Goal: Task Accomplishment & Management: Use online tool/utility

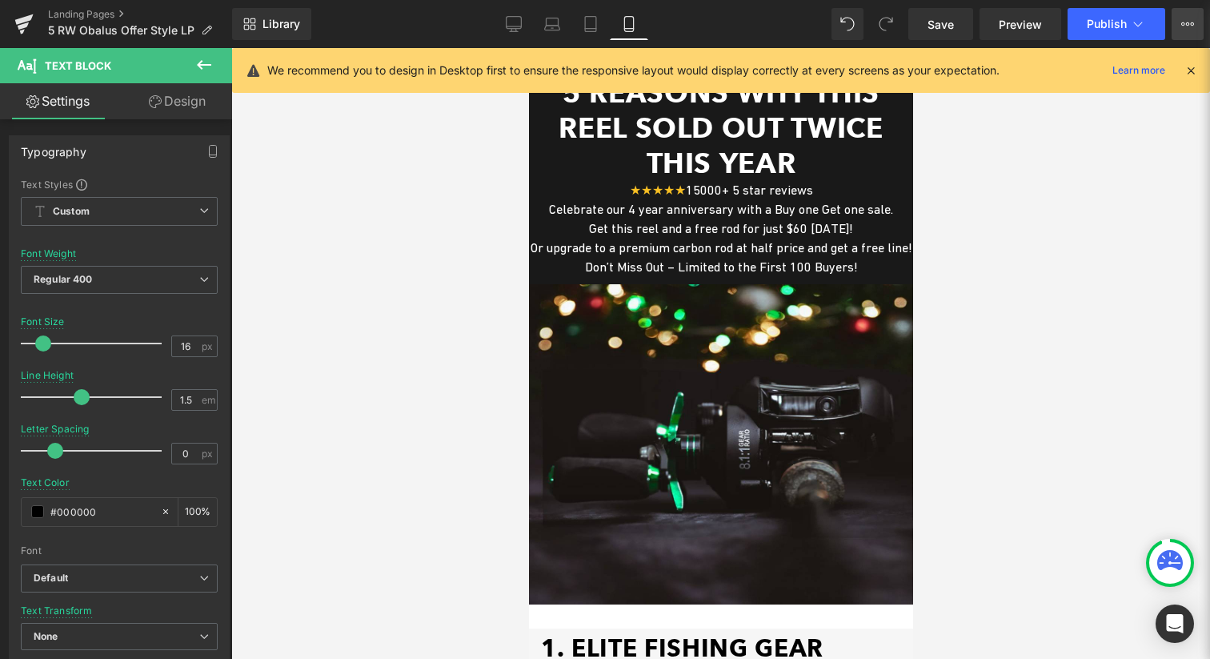
click at [1187, 21] on icon at bounding box center [1187, 24] width 13 height 13
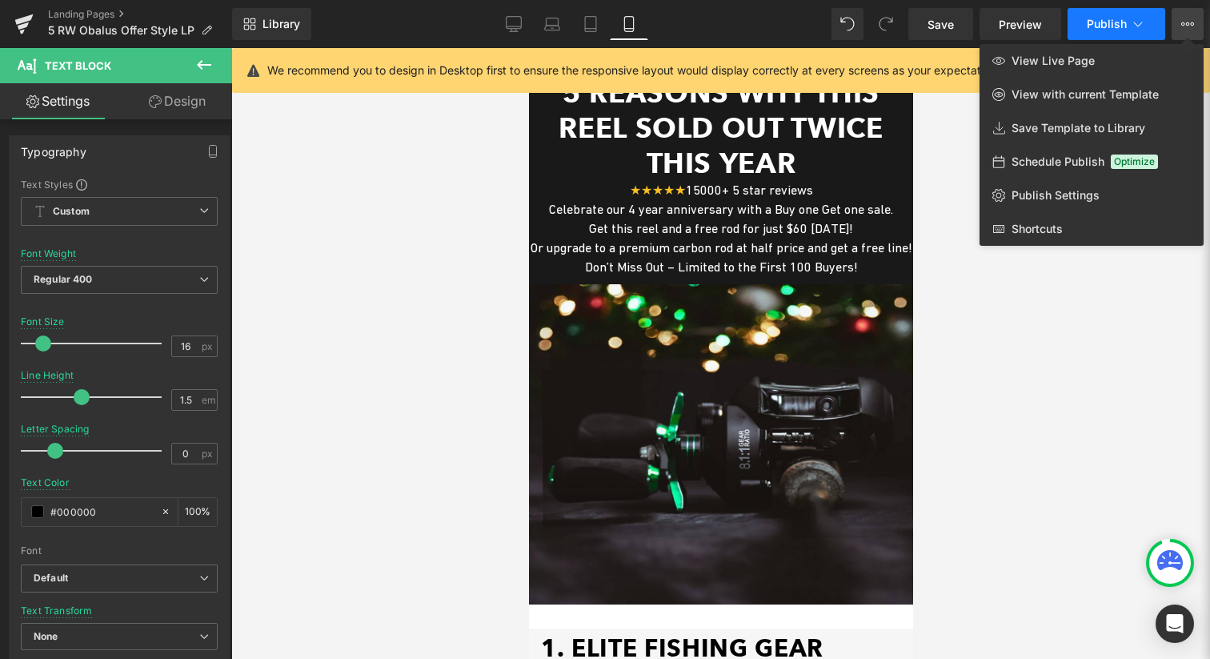
click at [1132, 30] on icon at bounding box center [1138, 24] width 16 height 16
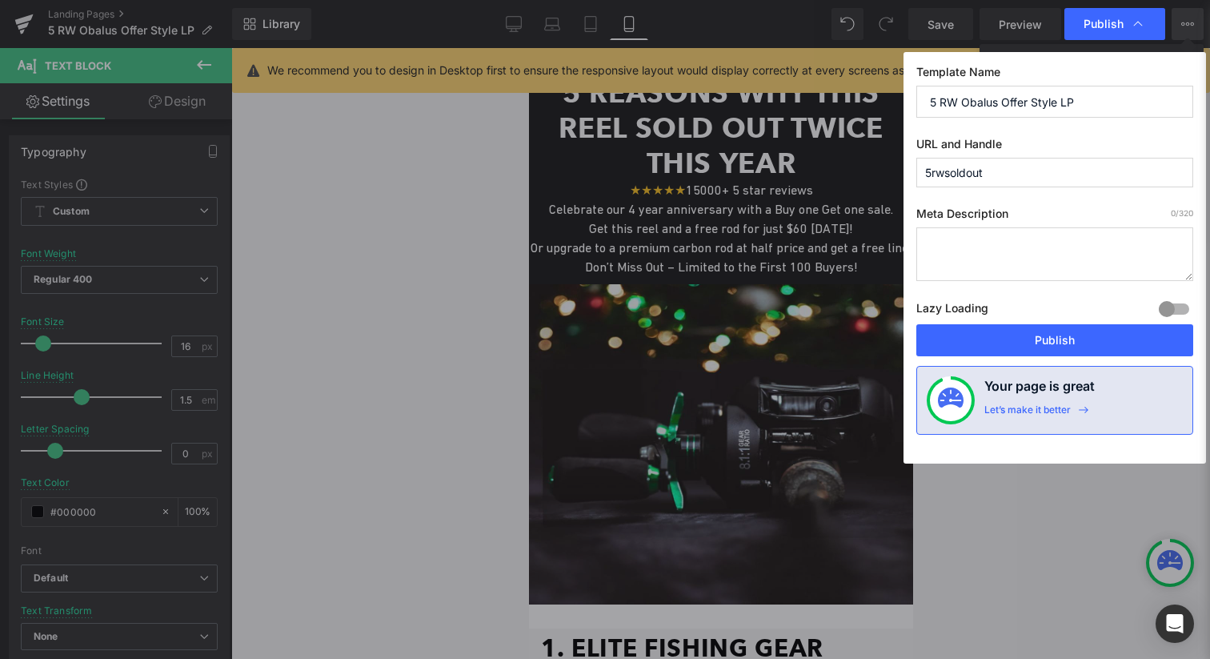
click at [1073, 83] on label "Template Name" at bounding box center [1054, 75] width 277 height 21
click at [1068, 98] on input "5 RW Obalus Offer Style LP" at bounding box center [1054, 102] width 277 height 32
click at [1017, 105] on input "5 reasons why this reel sold out" at bounding box center [1054, 102] width 277 height 32
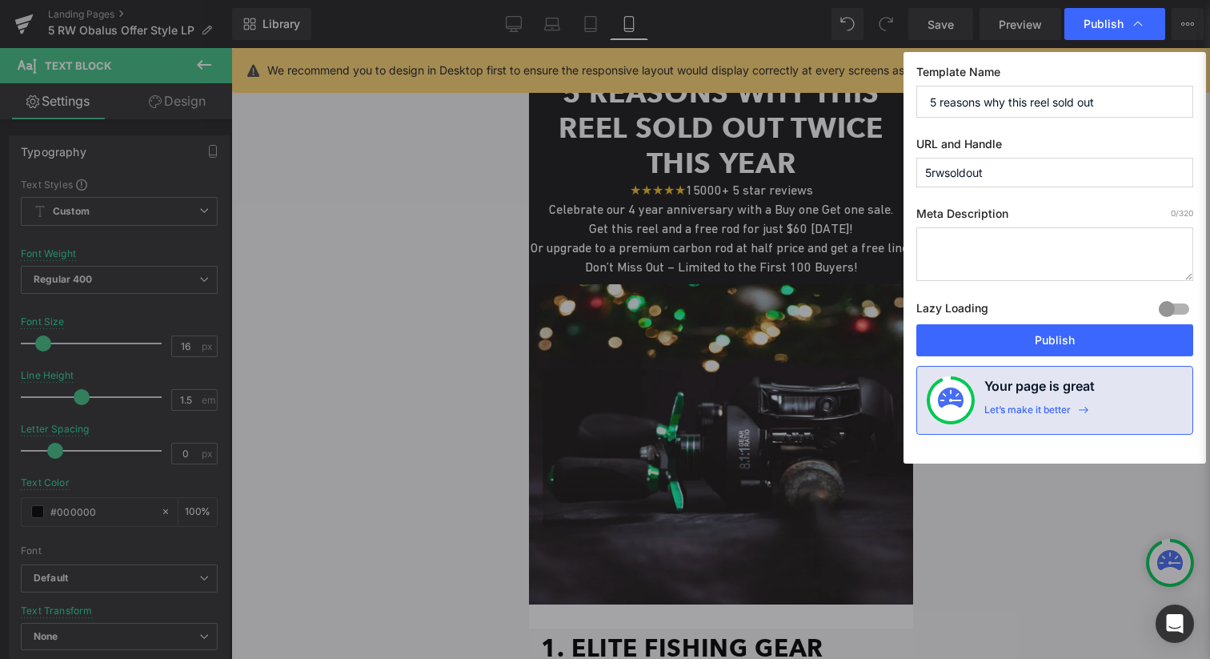
click at [1017, 105] on input "5 reasons why this reel sold out" at bounding box center [1054, 102] width 277 height 32
type input "5 reasons why the carbonlite reel sold out"
click at [1057, 357] on div "Template Name 5 reasons why the carbonlite reel sold out URL and Handle 5rwsold…" at bounding box center [1055, 257] width 303 height 411
click at [1064, 338] on button "Publish" at bounding box center [1054, 340] width 277 height 32
